Goal: Information Seeking & Learning: Learn about a topic

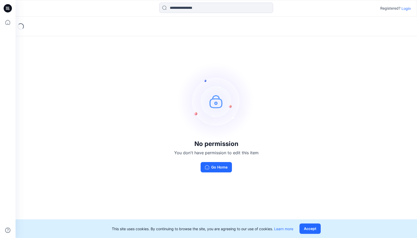
click at [407, 9] on p "Login" at bounding box center [405, 8] width 9 height 5
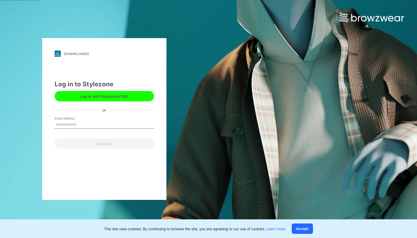
click at [77, 123] on input "Email Address" at bounding box center [104, 125] width 99 height 8
type input "**********"
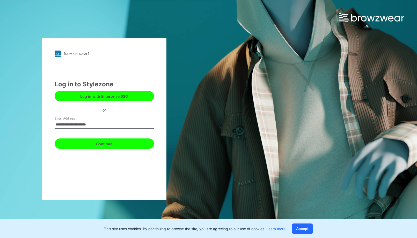
click at [93, 144] on button "Continue" at bounding box center [104, 143] width 99 height 10
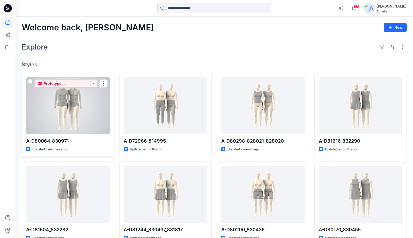
click at [69, 110] on div at bounding box center [68, 105] width 84 height 57
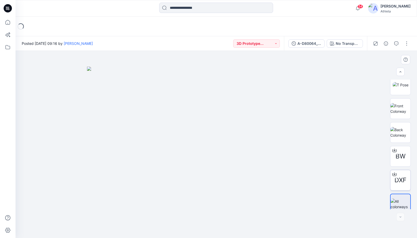
scroll to position [153, 0]
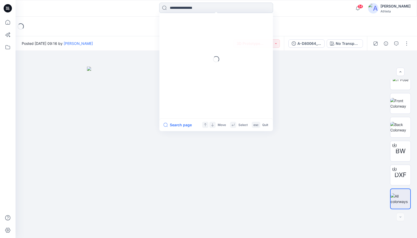
click at [199, 10] on input at bounding box center [216, 8] width 114 height 10
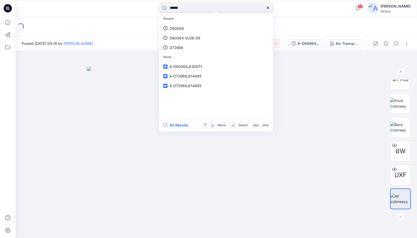
type input "******"
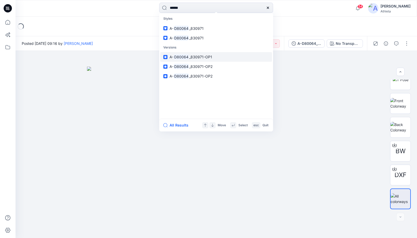
click at [208, 57] on span "_830971-OP1" at bounding box center [200, 57] width 23 height 4
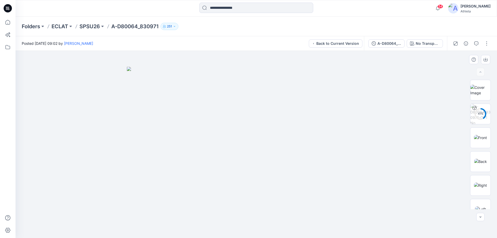
drag, startPoint x: 300, startPoint y: 142, endPoint x: 250, endPoint y: 139, distance: 50.6
click at [250, 139] on img at bounding box center [256, 152] width 259 height 171
click at [417, 137] on img at bounding box center [480, 137] width 13 height 5
drag, startPoint x: 325, startPoint y: 94, endPoint x: 302, endPoint y: 95, distance: 22.3
click at [298, 97] on img at bounding box center [256, 94] width 249 height 288
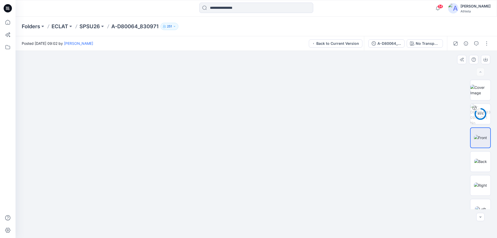
drag, startPoint x: 210, startPoint y: 143, endPoint x: 267, endPoint y: 125, distance: 59.4
click at [181, 140] on img at bounding box center [256, 94] width 249 height 288
click at [417, 90] on img at bounding box center [480, 90] width 20 height 11
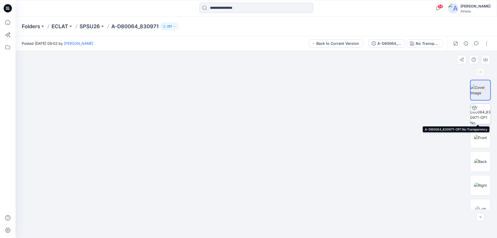
click at [417, 115] on img at bounding box center [480, 114] width 20 height 20
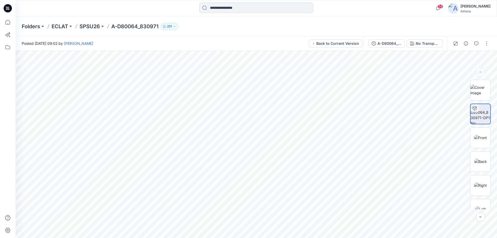
click at [248, 9] on input at bounding box center [256, 8] width 114 height 10
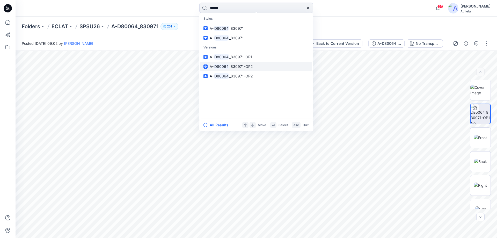
type input "******"
click at [244, 67] on span "_830971-OP2" at bounding box center [240, 66] width 23 height 4
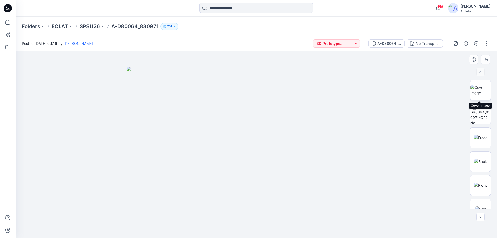
click at [480, 86] on img at bounding box center [480, 90] width 20 height 11
drag, startPoint x: 305, startPoint y: 115, endPoint x: 277, endPoint y: 133, distance: 32.8
click at [278, 133] on img at bounding box center [256, 119] width 263 height 237
drag, startPoint x: 402, startPoint y: 163, endPoint x: 326, endPoint y: 141, distance: 79.3
click at [324, 140] on img at bounding box center [256, 98] width 362 height 277
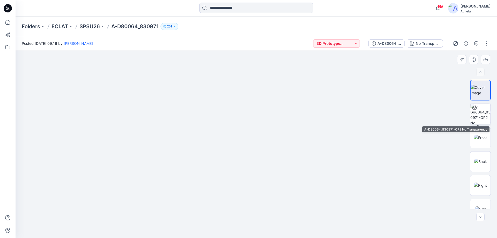
click at [478, 117] on img at bounding box center [480, 114] width 20 height 20
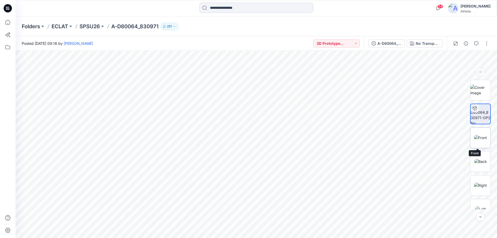
click at [482, 138] on img at bounding box center [480, 137] width 13 height 5
drag, startPoint x: 274, startPoint y: 170, endPoint x: 235, endPoint y: 172, distance: 38.9
click at [235, 172] on img at bounding box center [256, 108] width 209 height 259
drag, startPoint x: 277, startPoint y: 65, endPoint x: 279, endPoint y: 95, distance: 30.6
click at [279, 95] on img at bounding box center [256, 123] width 209 height 227
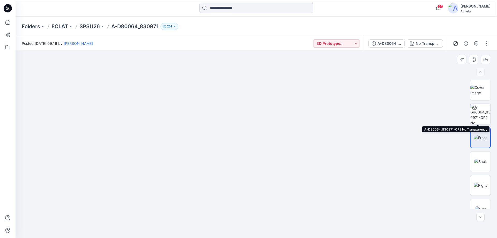
click at [478, 115] on img at bounding box center [480, 114] width 20 height 20
